Goal: Task Accomplishment & Management: Manage account settings

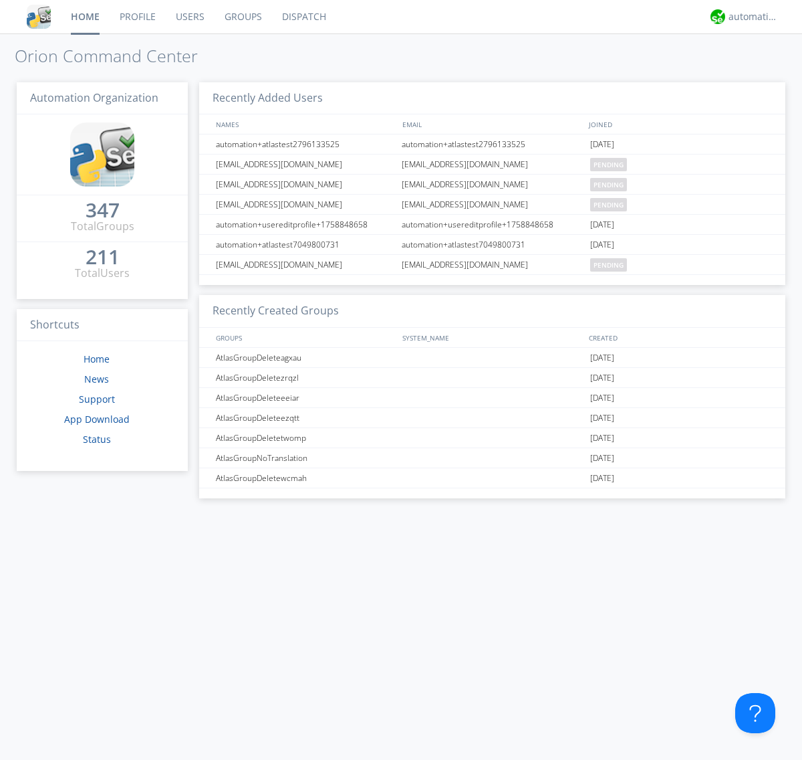
click at [242, 17] on link "Groups" at bounding box center [244, 16] width 58 height 33
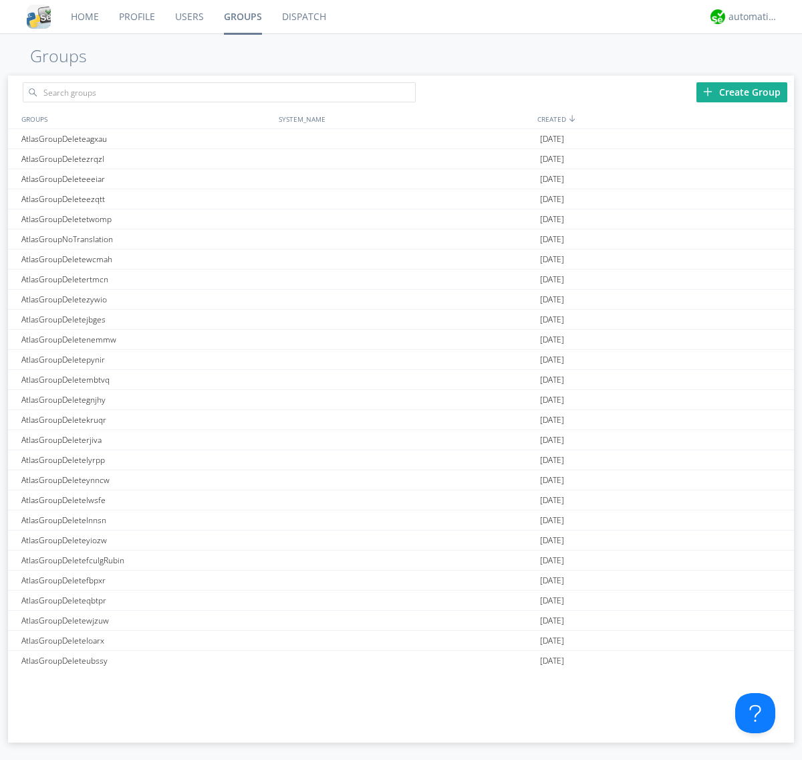
click at [242, 17] on link "Groups" at bounding box center [243, 16] width 58 height 33
click at [742, 92] on div "Create Group" at bounding box center [742, 92] width 91 height 20
click at [242, 17] on link "Groups" at bounding box center [243, 16] width 58 height 33
type input "AtlasGroupDeletehqbes"
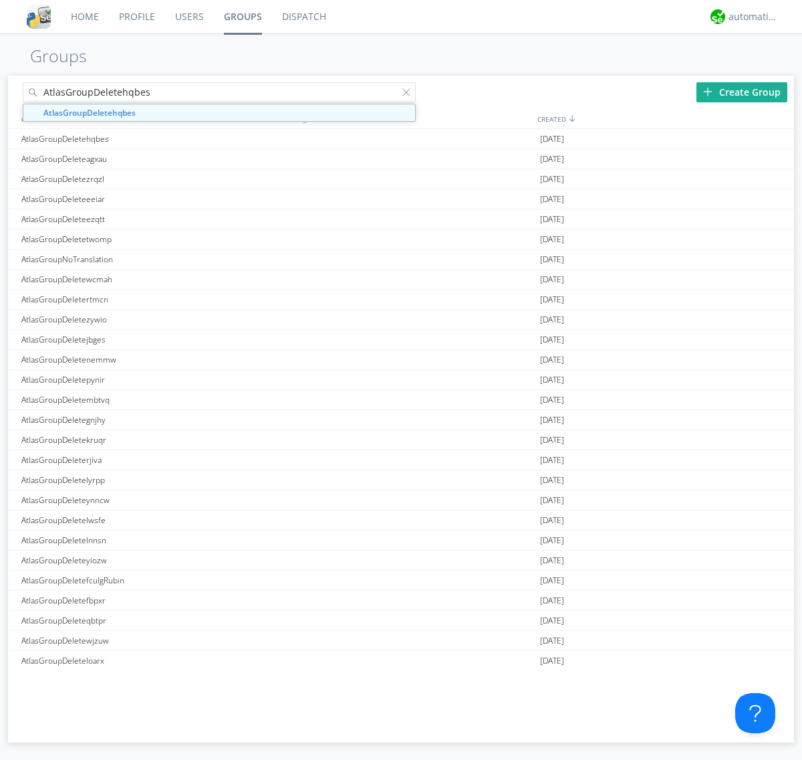
click at [189, 17] on link "Users" at bounding box center [189, 16] width 49 height 33
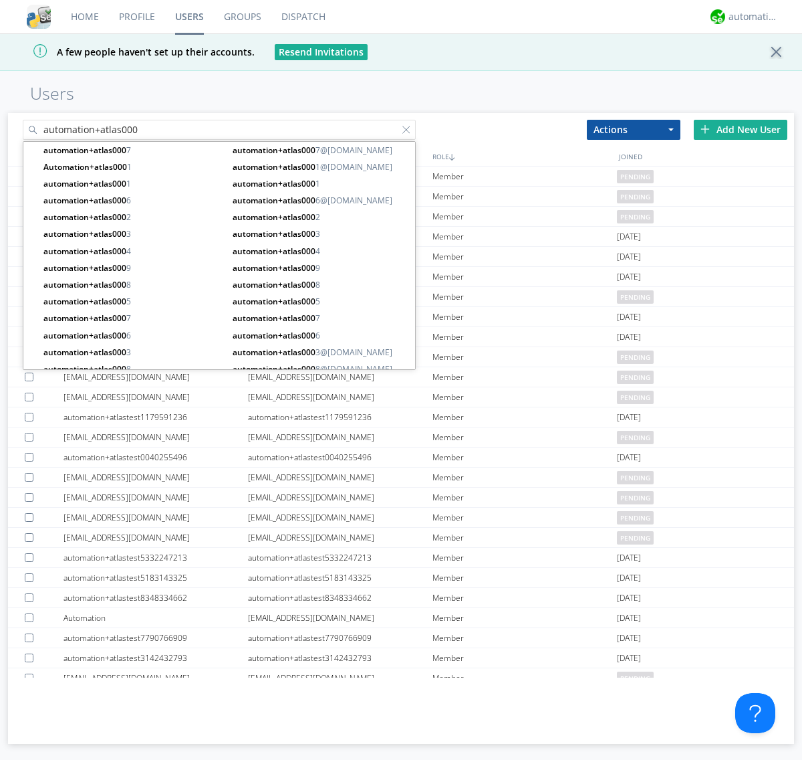
type input "automation+atlas000"
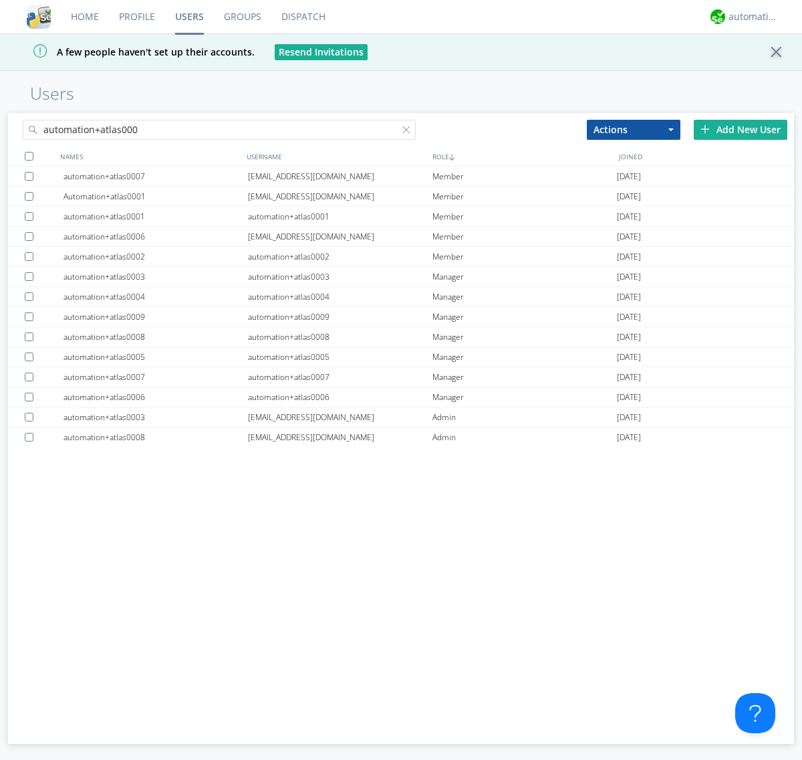
click at [29, 156] on div at bounding box center [29, 156] width 9 height 9
click at [634, 129] on button "Actions" at bounding box center [634, 130] width 94 height 20
click at [0, 0] on link "Add to Group" at bounding box center [0, 0] width 0 height 0
click at [189, 17] on link "Users" at bounding box center [189, 16] width 49 height 33
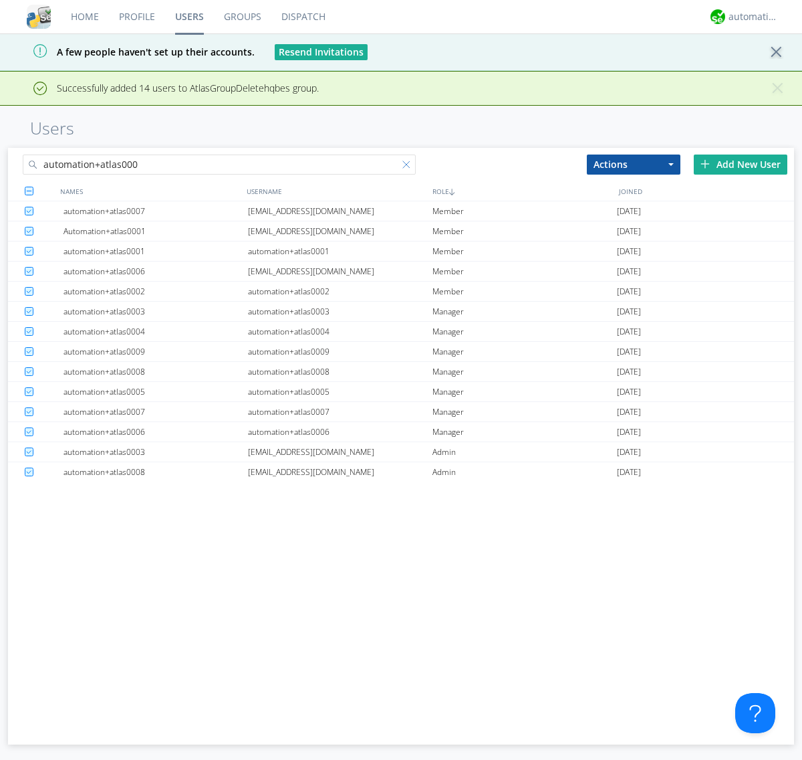
click at [409, 167] on div at bounding box center [409, 166] width 13 height 13
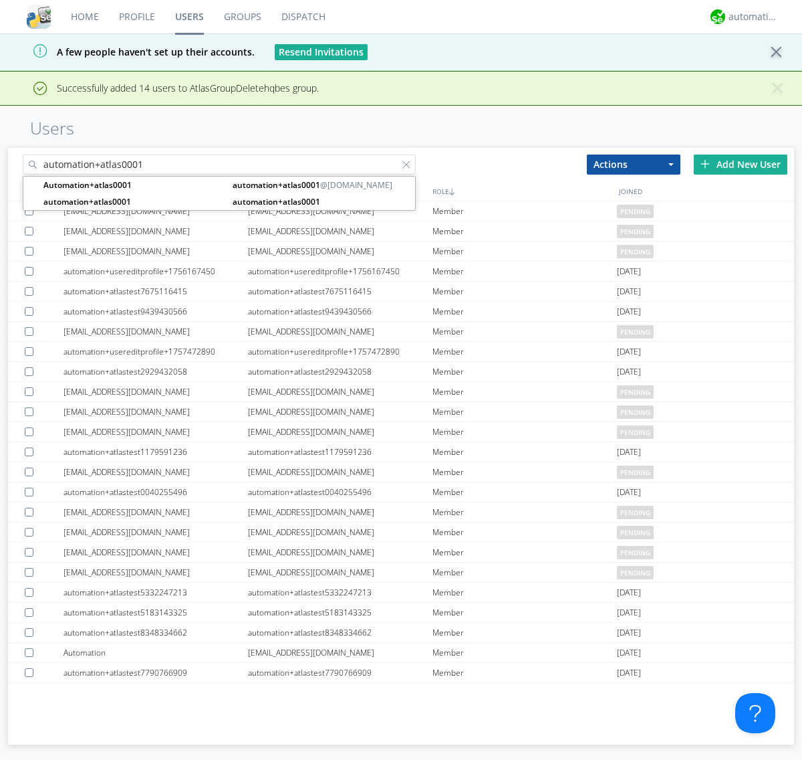
type input "automation+atlas0001"
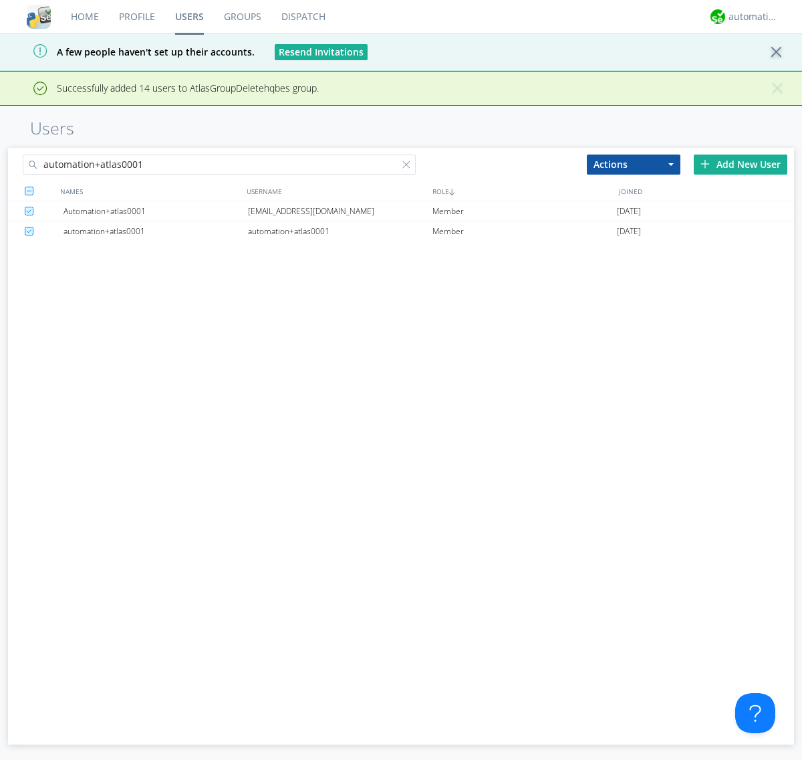
click at [340, 211] on div "[EMAIL_ADDRESS][DOMAIN_NAME]" at bounding box center [340, 210] width 185 height 19
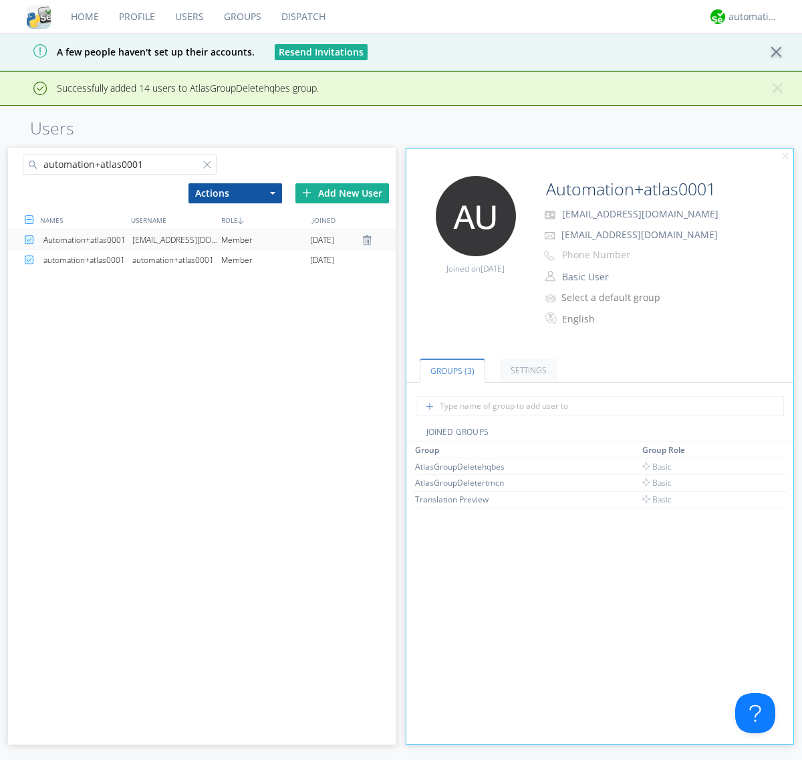
click at [241, 17] on link "Groups" at bounding box center [243, 16] width 58 height 33
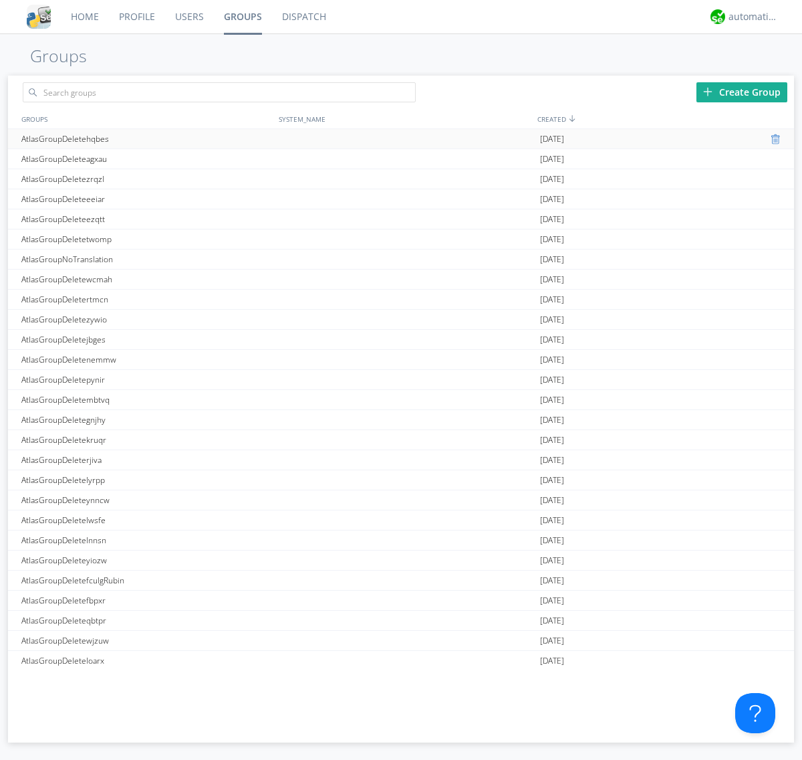
click at [772, 139] on div at bounding box center [777, 139] width 13 height 11
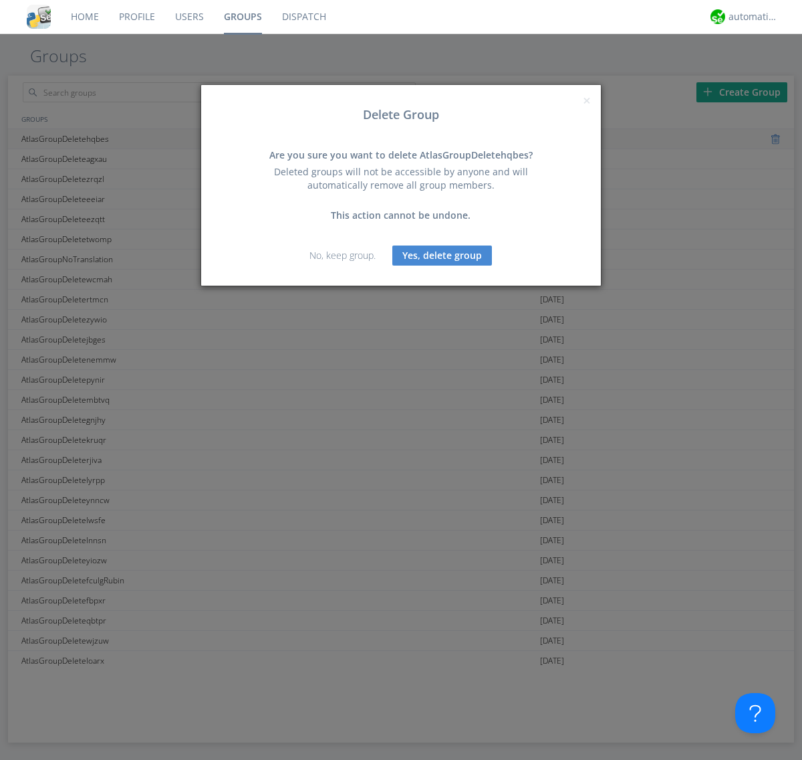
click at [443, 255] on button "Yes, delete group" at bounding box center [443, 255] width 100 height 20
